Goal: Task Accomplishment & Management: Manage account settings

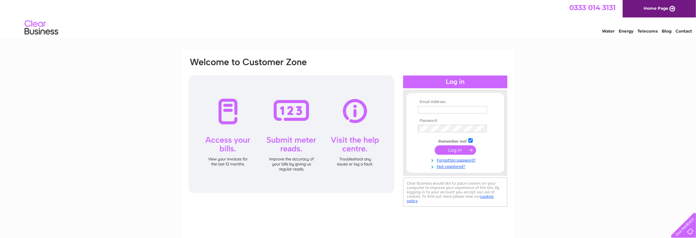
type input "Marialp@btinternet.com"
click at [456, 153] on input "submit" at bounding box center [455, 150] width 41 height 9
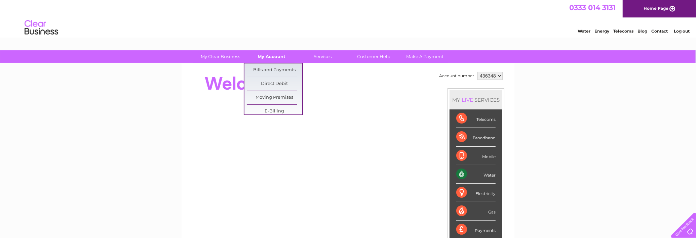
click at [265, 57] on link "My Account" at bounding box center [271, 56] width 55 height 12
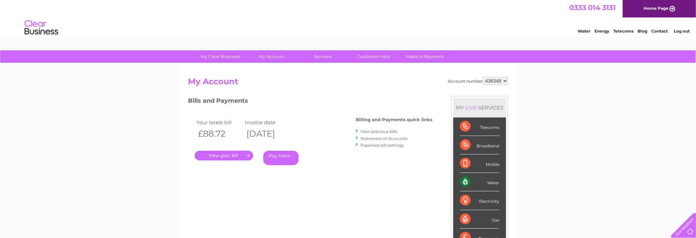
click at [238, 155] on link "." at bounding box center [224, 156] width 59 height 10
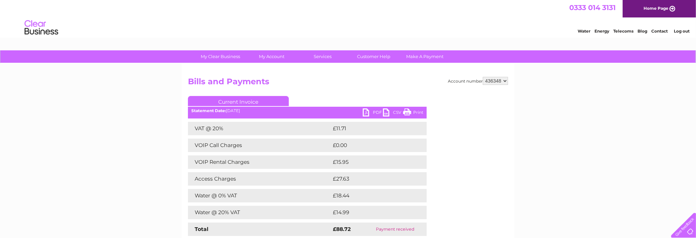
click at [367, 112] on link "PDF" at bounding box center [373, 114] width 20 height 10
click at [379, 113] on link "PDF" at bounding box center [373, 114] width 20 height 10
